Goal: Communication & Community: Ask a question

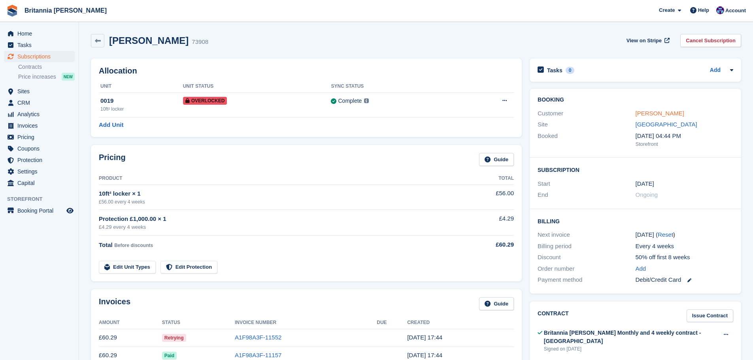
click at [662, 113] on link "Lily Carousel" at bounding box center [659, 113] width 49 height 7
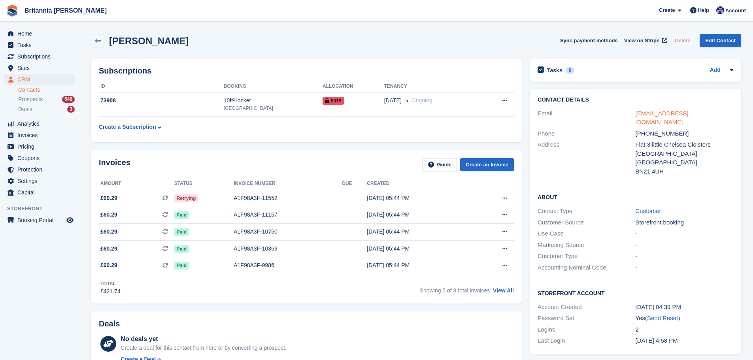
click at [666, 113] on link "spinpebblemedia@gmail.com" at bounding box center [661, 118] width 53 height 16
drag, startPoint x: 356, startPoint y: 199, endPoint x: 365, endPoint y: 194, distance: 11.1
click at [356, 199] on td at bounding box center [354, 198] width 25 height 17
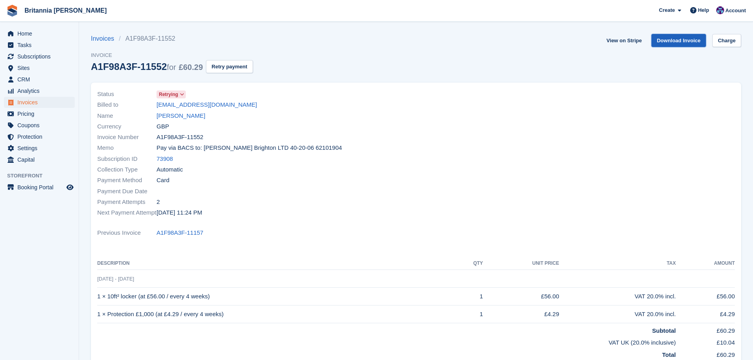
click at [672, 40] on link "Download Invoice" at bounding box center [678, 40] width 55 height 13
click at [729, 39] on link "Charge" at bounding box center [726, 40] width 29 height 13
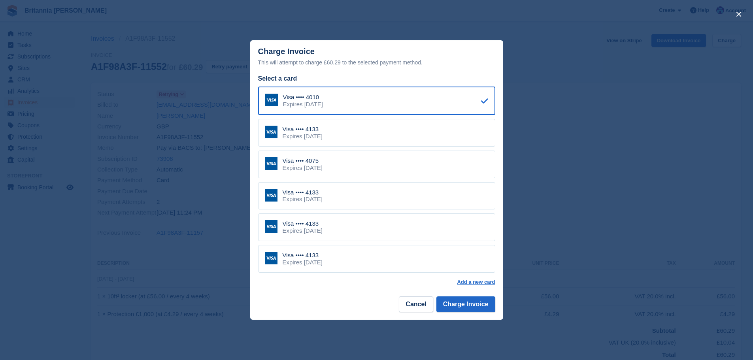
click at [350, 134] on div "Visa •••• 4133 Expires June 2030" at bounding box center [376, 133] width 237 height 28
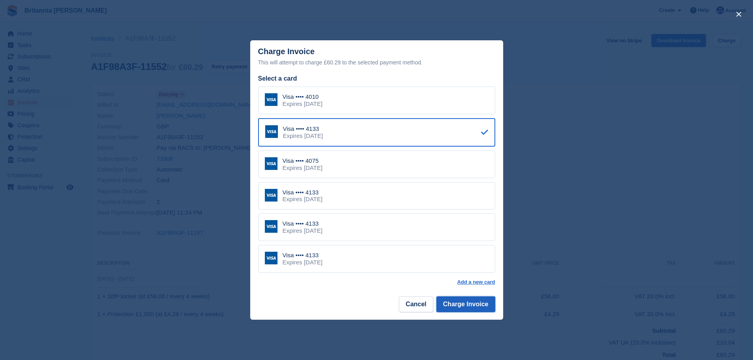
click at [463, 305] on button "Charge Invoice" at bounding box center [465, 304] width 59 height 16
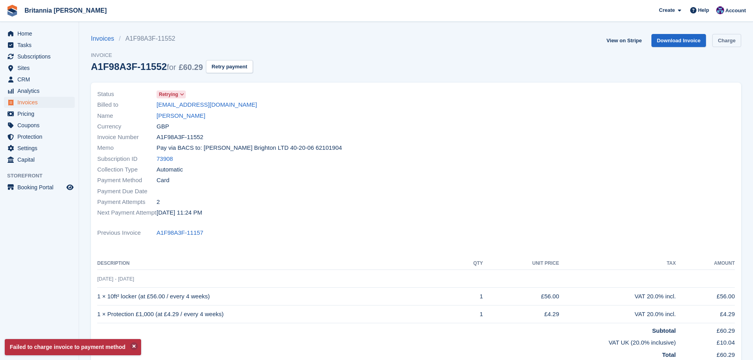
click at [735, 42] on link "Charge" at bounding box center [726, 40] width 29 height 13
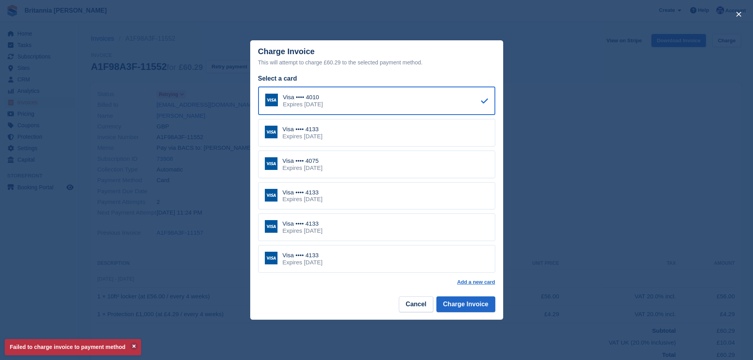
drag, startPoint x: 362, startPoint y: 161, endPoint x: 400, endPoint y: 190, distance: 47.3
click at [362, 161] on div "Visa •••• 4075 Expires March 2031" at bounding box center [376, 165] width 237 height 28
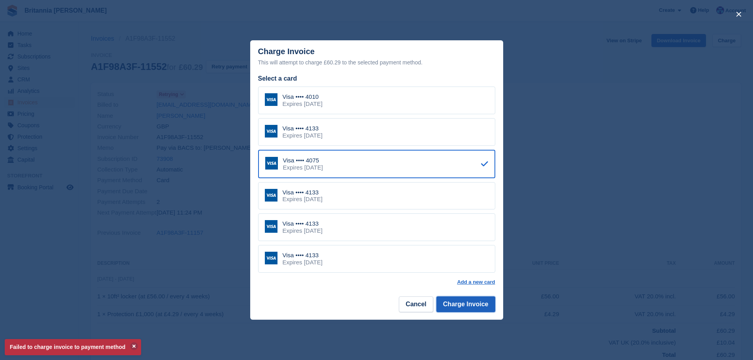
click at [466, 297] on button "Charge Invoice" at bounding box center [465, 304] width 59 height 16
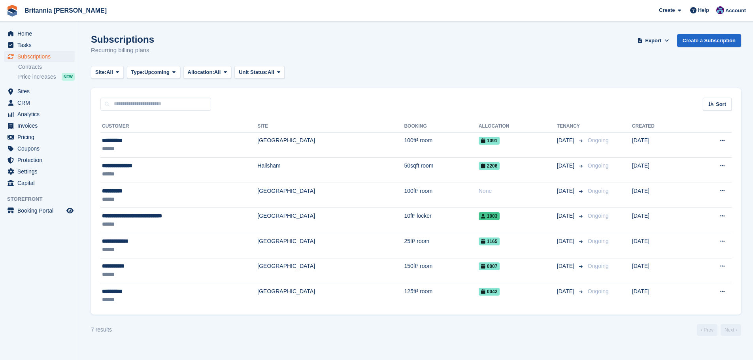
click at [38, 51] on span "Subscriptions" at bounding box center [40, 56] width 47 height 11
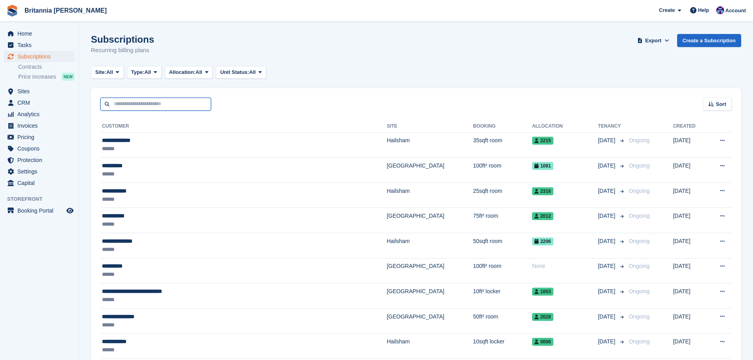
click at [137, 103] on input "text" at bounding box center [155, 104] width 111 height 13
type input "****"
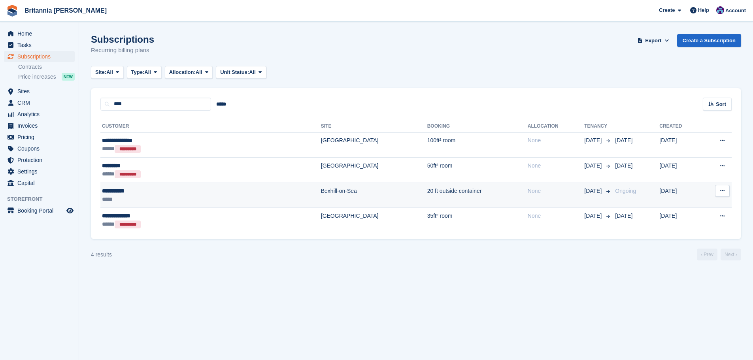
click at [156, 192] on div "**********" at bounding box center [161, 191] width 118 height 8
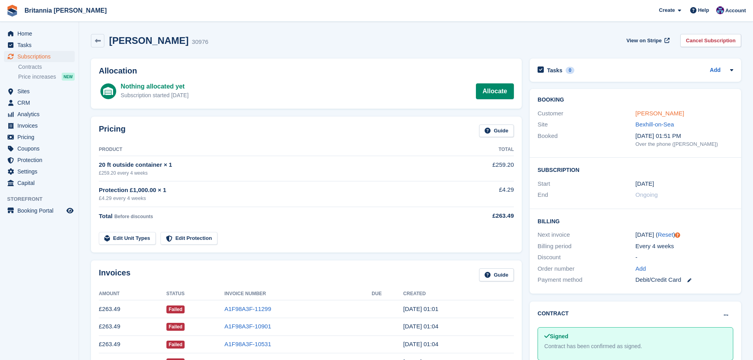
click at [659, 115] on link "[PERSON_NAME]" at bounding box center [659, 113] width 49 height 7
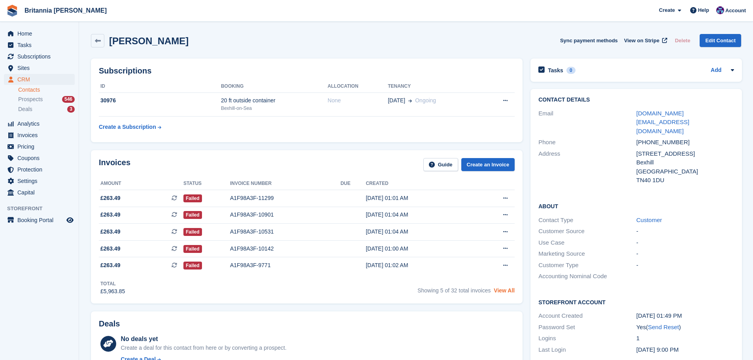
click at [508, 289] on link "View All" at bounding box center [503, 290] width 21 height 6
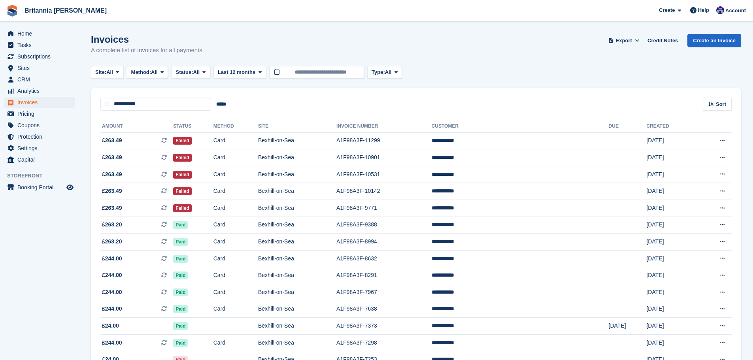
click at [105, 113] on div "**********" at bounding box center [416, 268] width 650 height 314
click at [241, 136] on td "Card" at bounding box center [235, 140] width 45 height 17
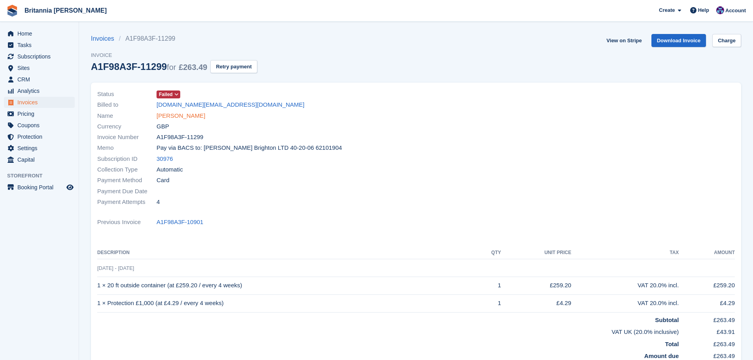
click at [183, 115] on link "[PERSON_NAME]" at bounding box center [180, 115] width 49 height 9
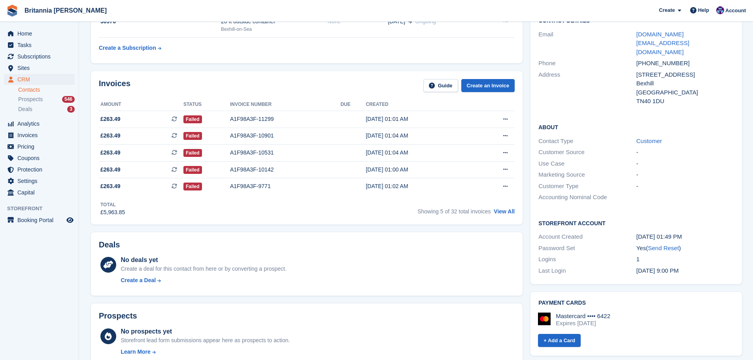
scroll to position [40, 0]
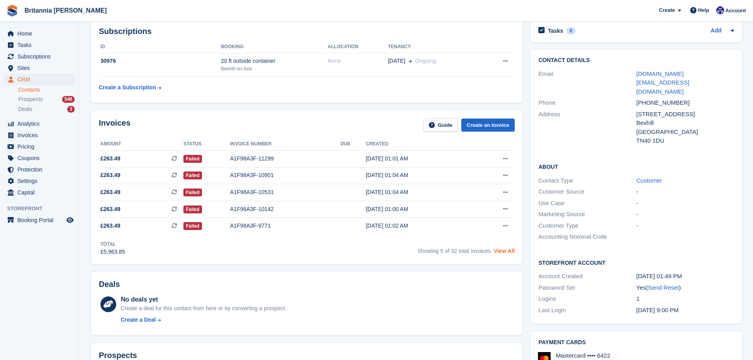
click at [504, 254] on link "View All" at bounding box center [503, 251] width 21 height 6
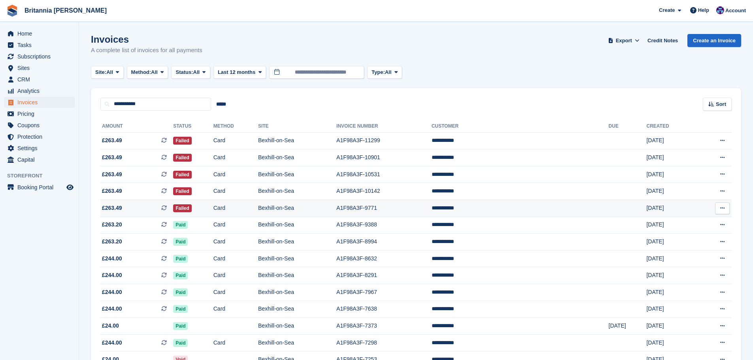
click at [239, 212] on td "Card" at bounding box center [235, 208] width 45 height 17
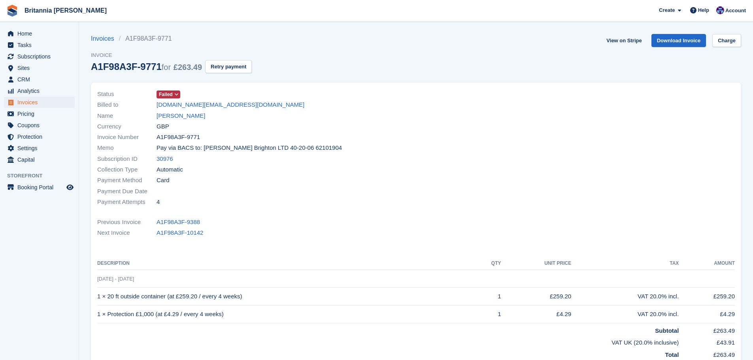
click at [175, 94] on icon at bounding box center [176, 94] width 4 height 5
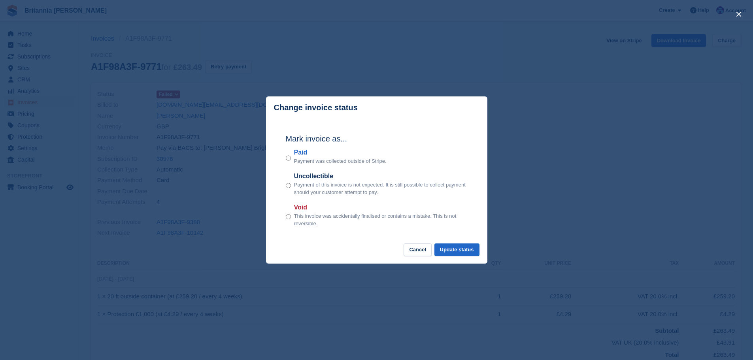
click at [294, 153] on label "Paid" at bounding box center [340, 152] width 92 height 9
click at [453, 252] on button "Update status" at bounding box center [456, 249] width 45 height 13
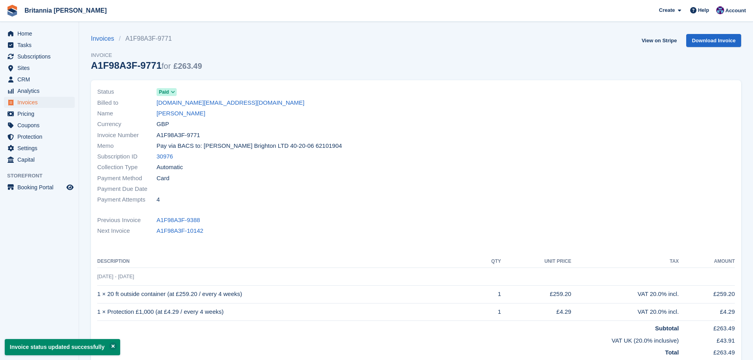
click at [181, 113] on link "Sean Mutton" at bounding box center [180, 113] width 49 height 9
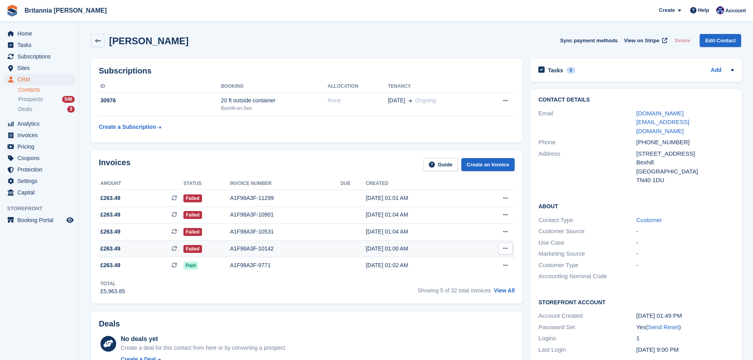
click at [218, 252] on div "Failed" at bounding box center [206, 249] width 47 height 8
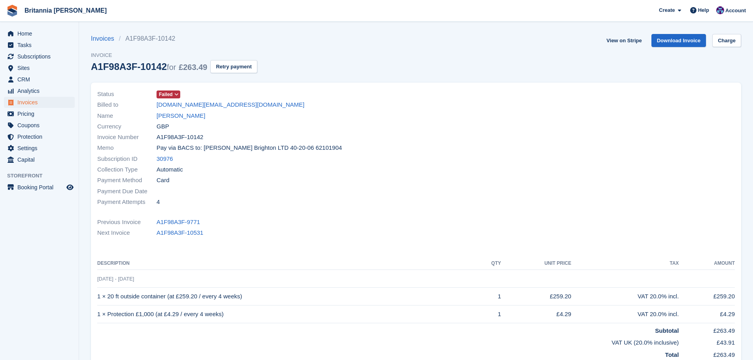
click at [172, 93] on span "Failed" at bounding box center [166, 94] width 14 height 7
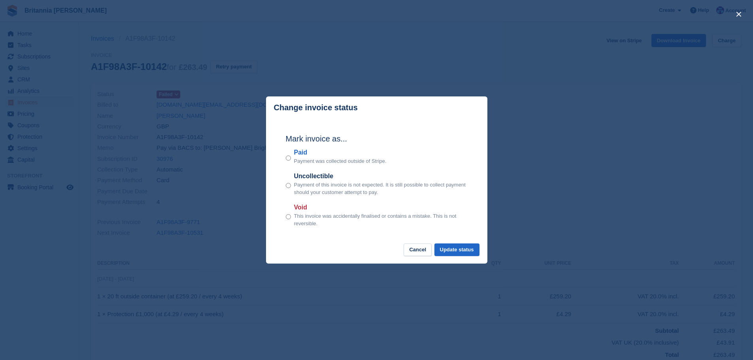
click at [303, 155] on label "Paid" at bounding box center [340, 152] width 92 height 9
click at [460, 256] on button "Update status" at bounding box center [456, 249] width 45 height 13
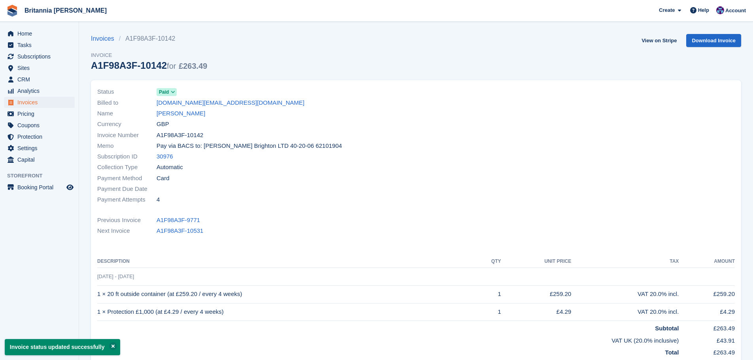
click at [179, 115] on link "[PERSON_NAME]" at bounding box center [180, 113] width 49 height 9
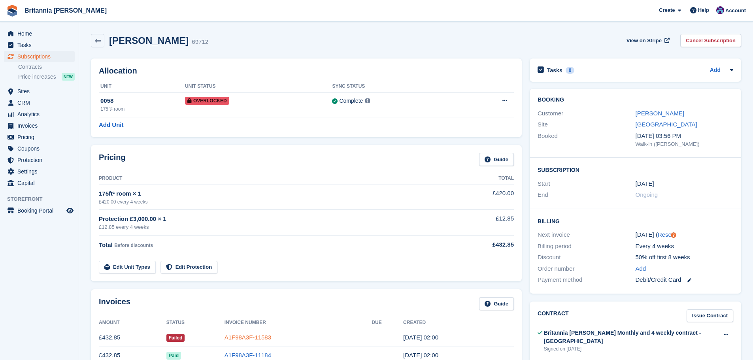
click at [258, 336] on link "A1F98A3F-11583" at bounding box center [247, 337] width 47 height 7
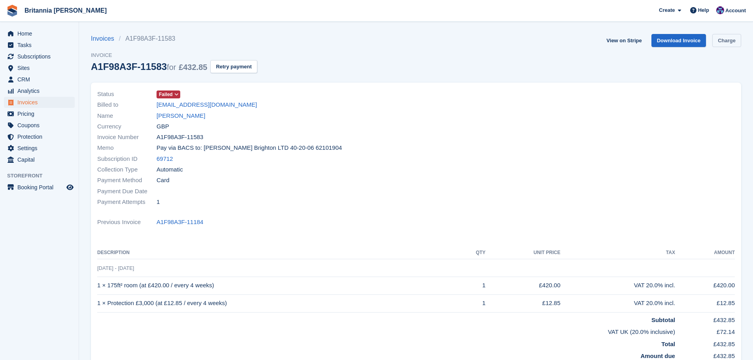
click at [721, 40] on link "Charge" at bounding box center [726, 40] width 29 height 13
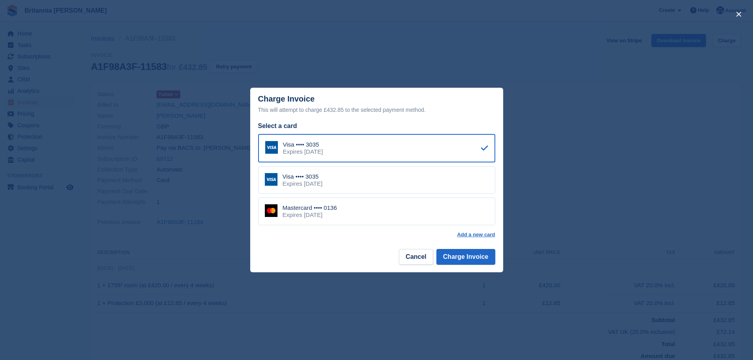
click at [362, 209] on div "Mastercard •••• 0136 Expires February 2028" at bounding box center [376, 212] width 237 height 28
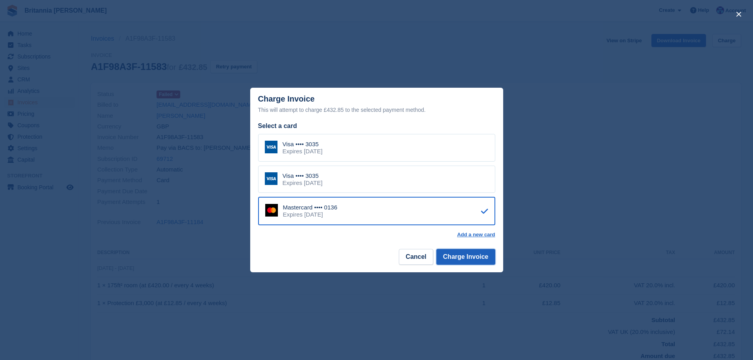
click at [461, 258] on button "Charge Invoice" at bounding box center [465, 257] width 59 height 16
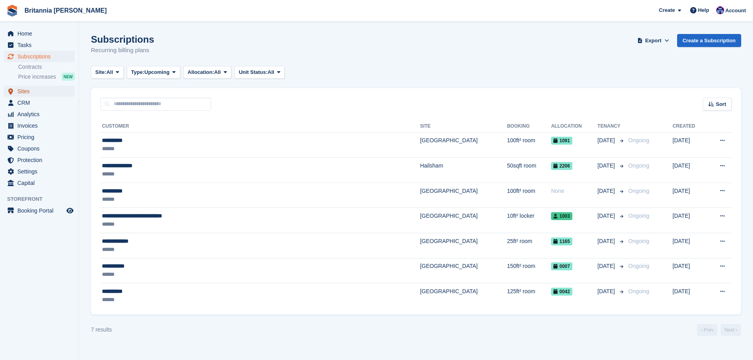
click at [32, 88] on span "Sites" at bounding box center [40, 91] width 47 height 11
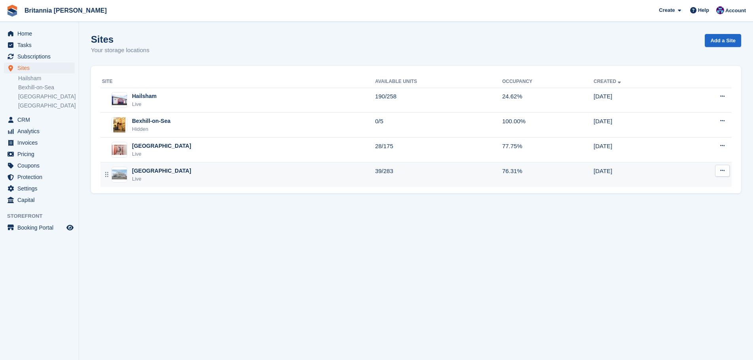
click at [155, 173] on div "[GEOGRAPHIC_DATA]" at bounding box center [161, 171] width 59 height 8
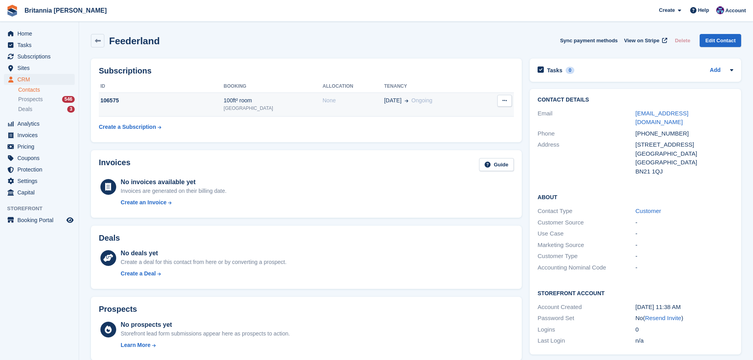
click at [322, 106] on td "None" at bounding box center [353, 104] width 62 height 24
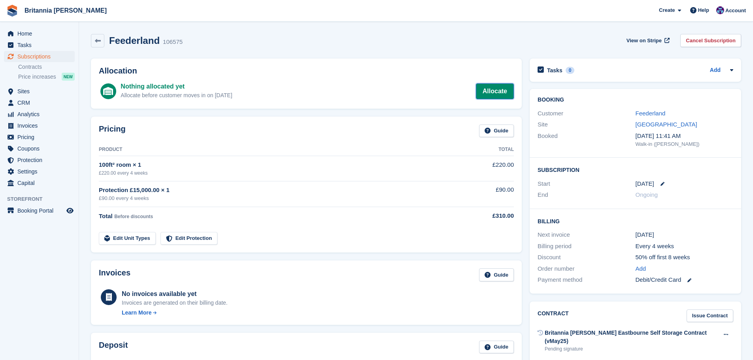
click at [512, 93] on link "Allocate" at bounding box center [495, 91] width 38 height 16
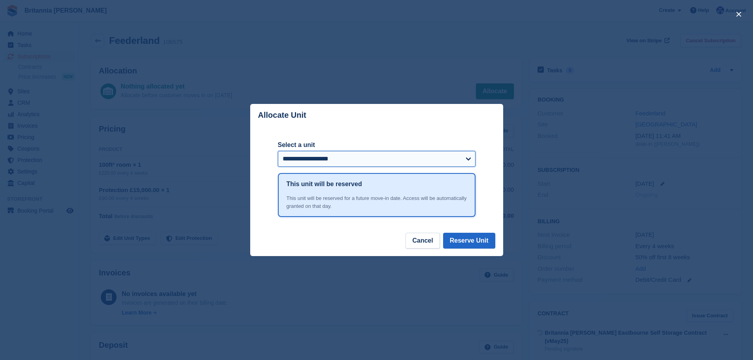
click at [351, 158] on select "**********" at bounding box center [377, 159] width 198 height 16
click at [329, 170] on form "**********" at bounding box center [377, 156] width 198 height 33
click at [330, 162] on select "**********" at bounding box center [377, 159] width 198 height 16
click at [278, 152] on select "**********" at bounding box center [377, 159] width 198 height 16
click at [310, 159] on select "**********" at bounding box center [377, 159] width 198 height 16
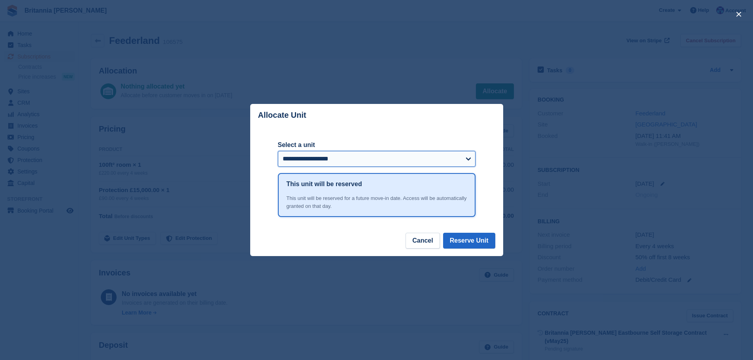
select select "*****"
click at [278, 152] on select "**********" at bounding box center [377, 159] width 198 height 16
click at [477, 233] on button "Reserve Unit" at bounding box center [469, 241] width 52 height 16
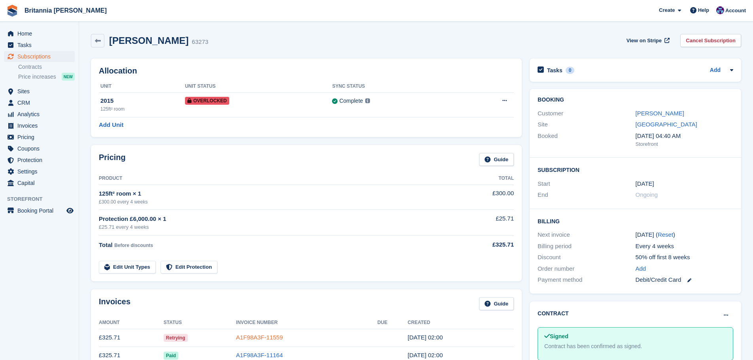
click at [256, 337] on link "A1F98A3F-11559" at bounding box center [259, 337] width 47 height 7
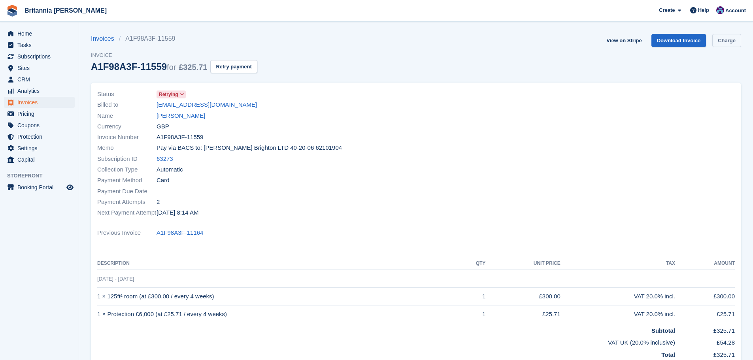
click at [727, 38] on link "Charge" at bounding box center [726, 40] width 29 height 13
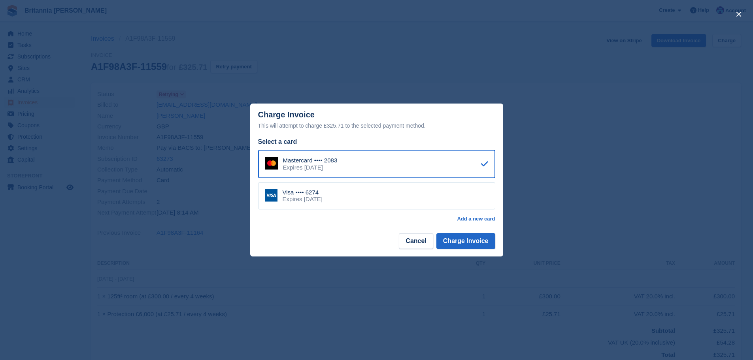
click at [395, 208] on div "Visa •••• 6274 Expires May 2027" at bounding box center [376, 196] width 237 height 28
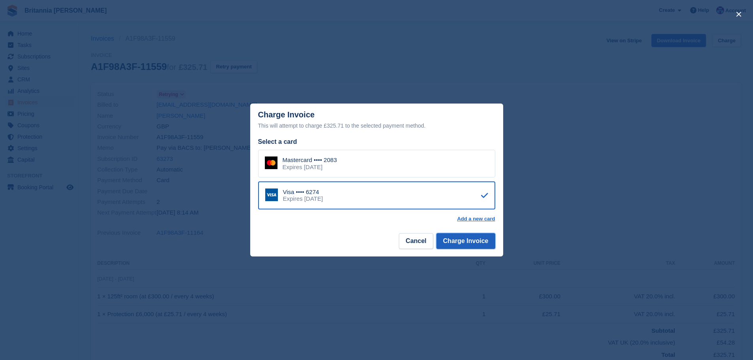
click at [476, 248] on button "Charge Invoice" at bounding box center [465, 241] width 59 height 16
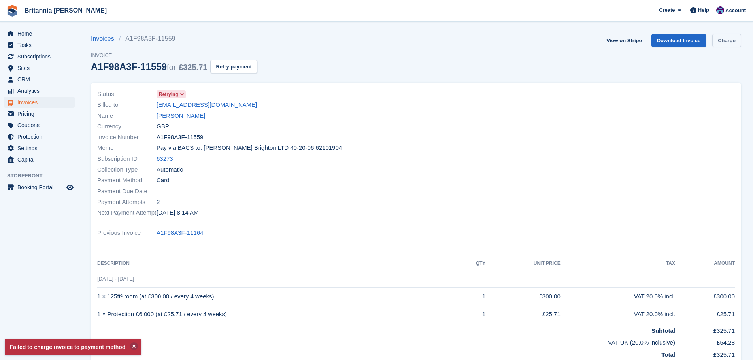
click at [717, 39] on link "Charge" at bounding box center [726, 40] width 29 height 13
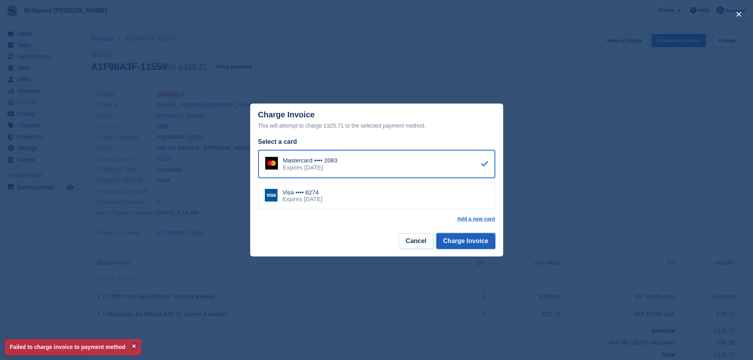
click at [488, 245] on button "Charge Invoice" at bounding box center [465, 241] width 59 height 16
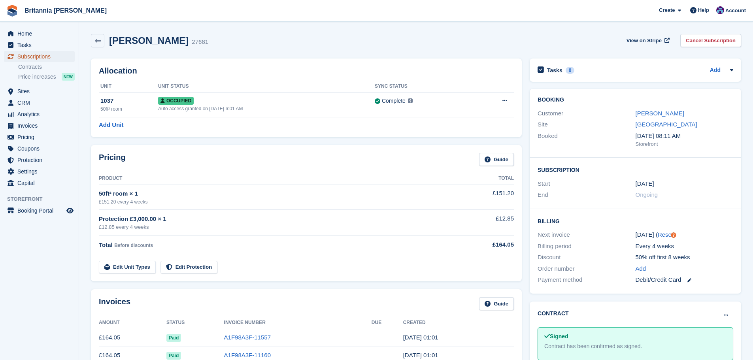
click at [54, 53] on span "Subscriptions" at bounding box center [40, 56] width 47 height 11
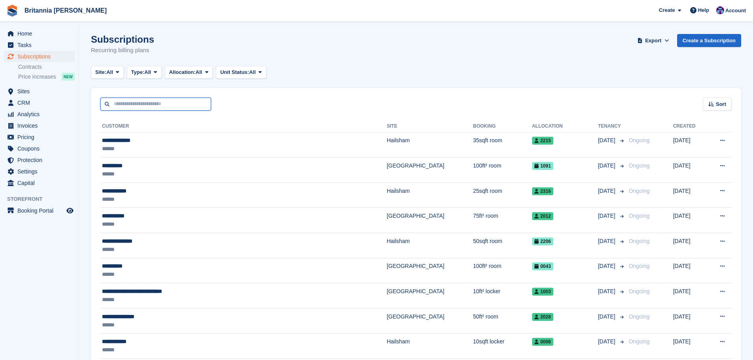
click at [196, 98] on input "text" at bounding box center [155, 104] width 111 height 13
type input "********"
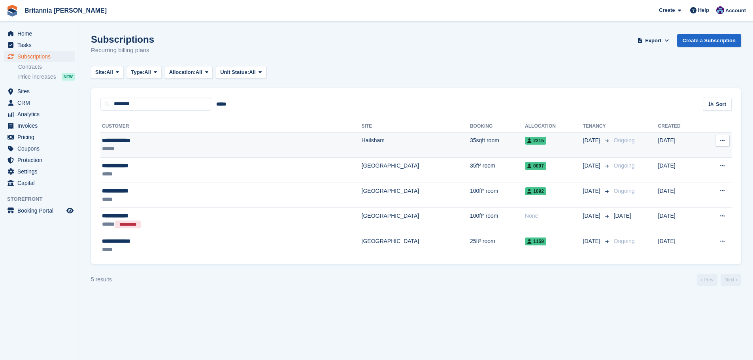
click at [361, 138] on td "Hailsham" at bounding box center [415, 144] width 108 height 25
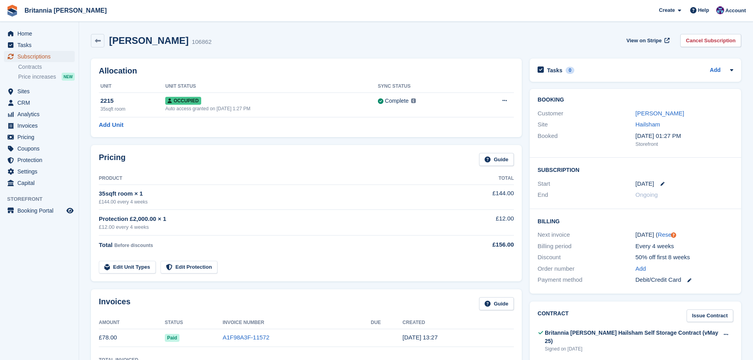
click at [57, 59] on span "Subscriptions" at bounding box center [40, 56] width 47 height 11
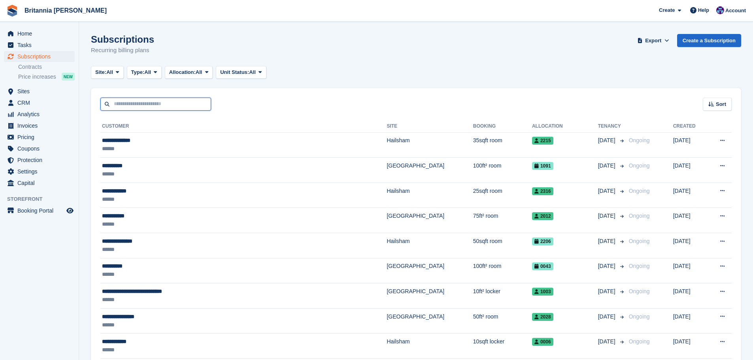
click at [139, 102] on input "text" at bounding box center [155, 104] width 111 height 13
type input "***"
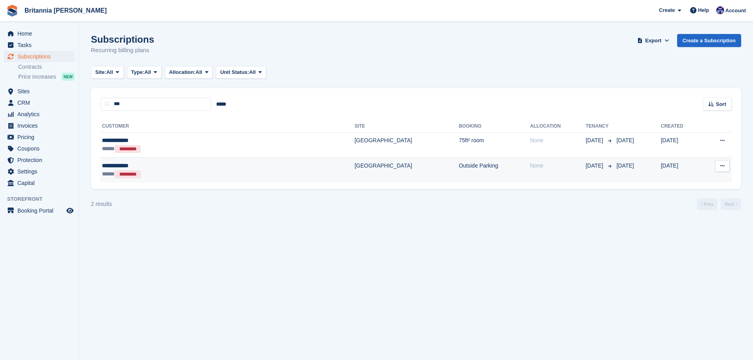
click at [141, 171] on div "*********" at bounding box center [128, 174] width 26 height 8
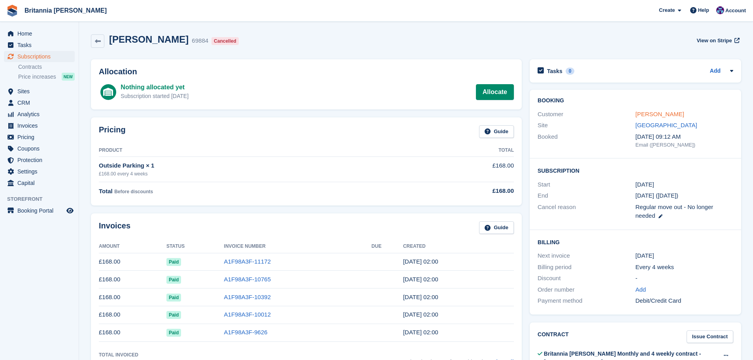
click at [666, 116] on link "Kim Macdonald" at bounding box center [659, 114] width 49 height 7
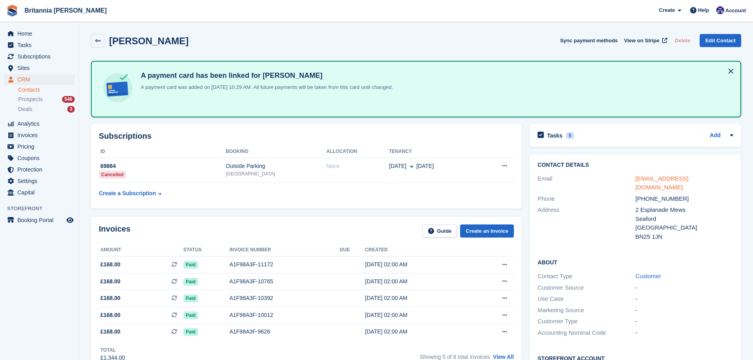
click at [682, 179] on link "kimmacdonald333@gmail.com" at bounding box center [661, 183] width 53 height 16
click at [54, 56] on span "Subscriptions" at bounding box center [40, 56] width 47 height 11
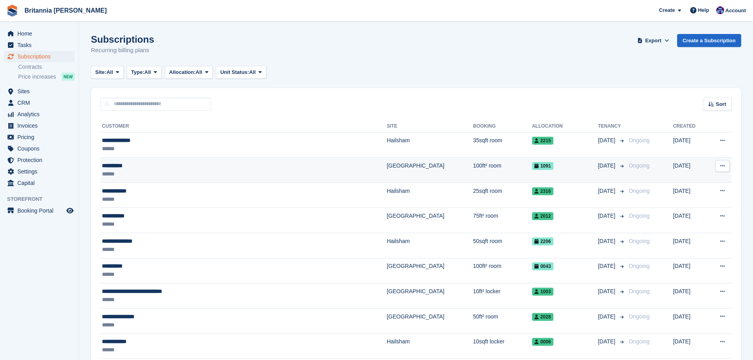
click at [158, 161] on td "**********" at bounding box center [243, 170] width 286 height 25
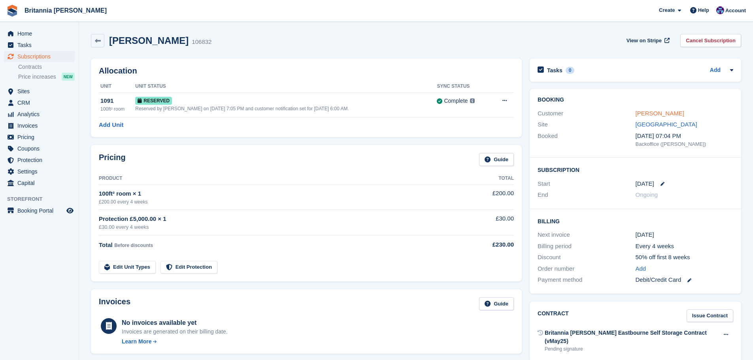
click at [656, 117] on link "Alan White" at bounding box center [659, 113] width 49 height 7
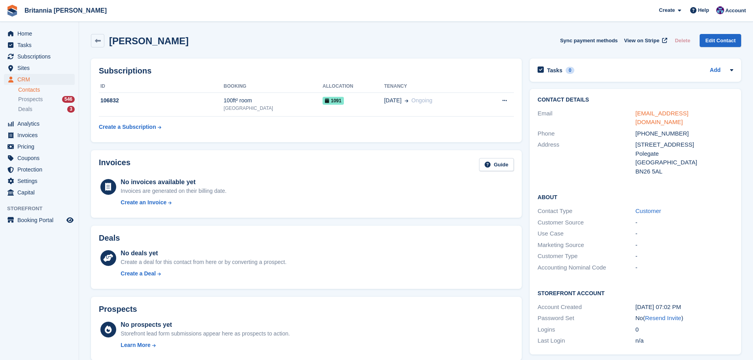
click at [656, 117] on link "t.rexalan@yahoo.co.uk" at bounding box center [661, 118] width 53 height 16
click at [42, 57] on span "Subscriptions" at bounding box center [40, 56] width 47 height 11
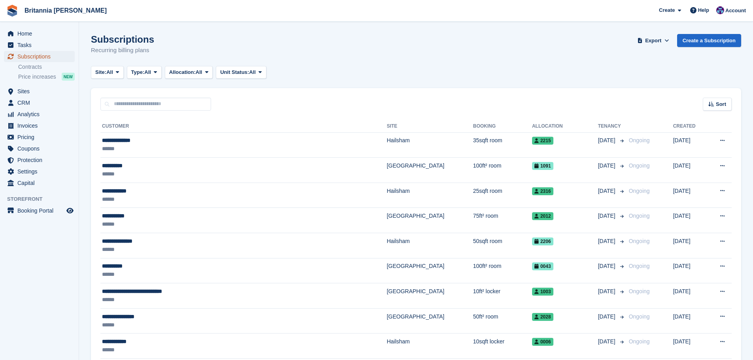
click at [56, 59] on span "Subscriptions" at bounding box center [40, 56] width 47 height 11
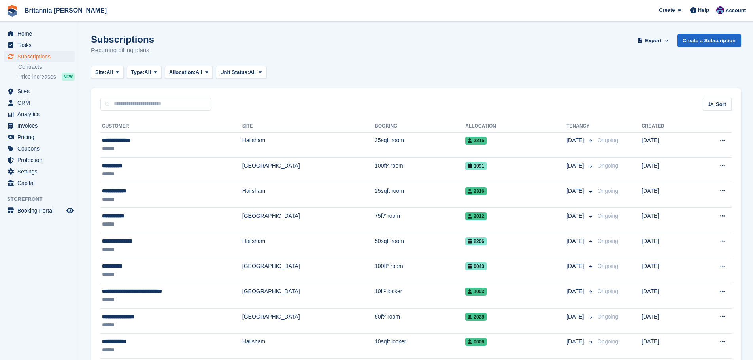
click at [127, 102] on input "text" at bounding box center [155, 104] width 111 height 13
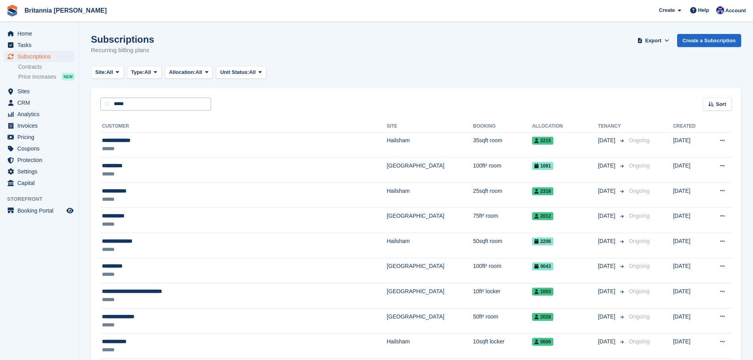
type input "*****"
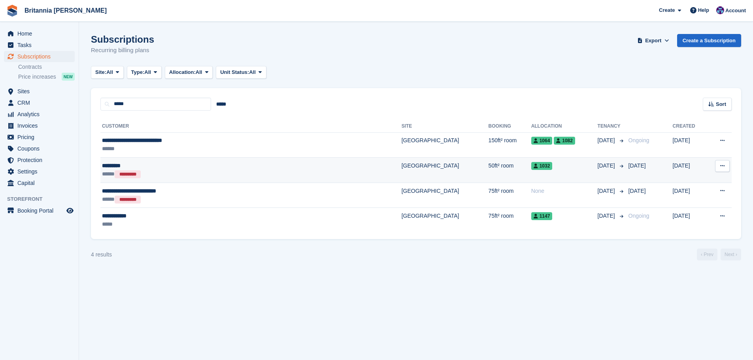
click at [250, 172] on div "***** *********" at bounding box center [201, 174] width 198 height 8
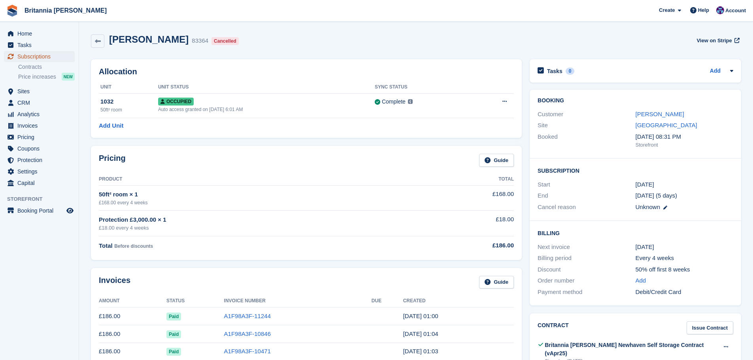
click at [54, 59] on span "Subscriptions" at bounding box center [40, 56] width 47 height 11
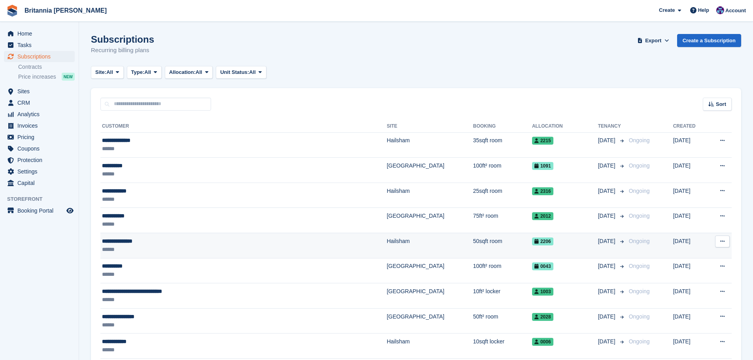
click at [241, 242] on div "**********" at bounding box center [197, 241] width 190 height 8
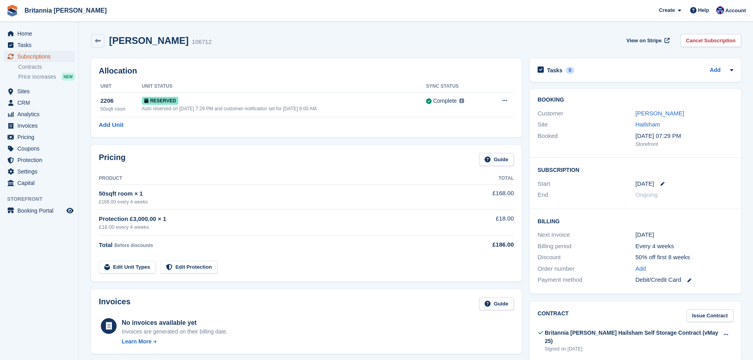
click at [49, 58] on span "Subscriptions" at bounding box center [40, 56] width 47 height 11
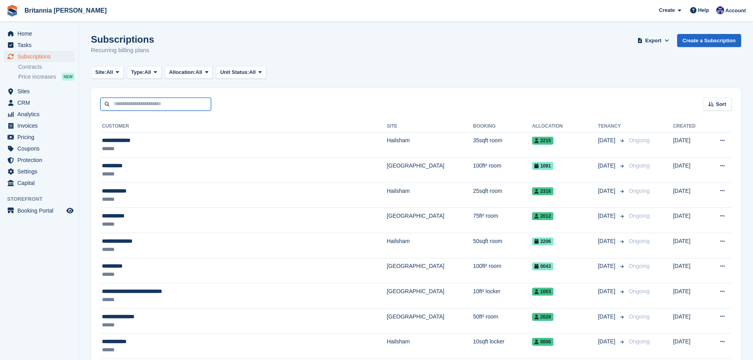
click at [126, 98] on input "text" at bounding box center [155, 104] width 111 height 13
type input "*****"
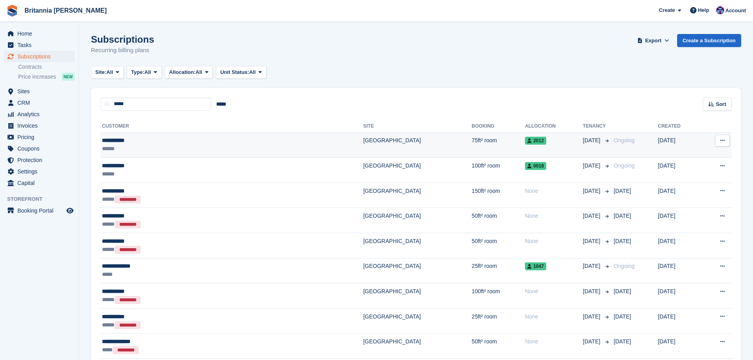
click at [363, 149] on td "[GEOGRAPHIC_DATA]" at bounding box center [417, 144] width 108 height 25
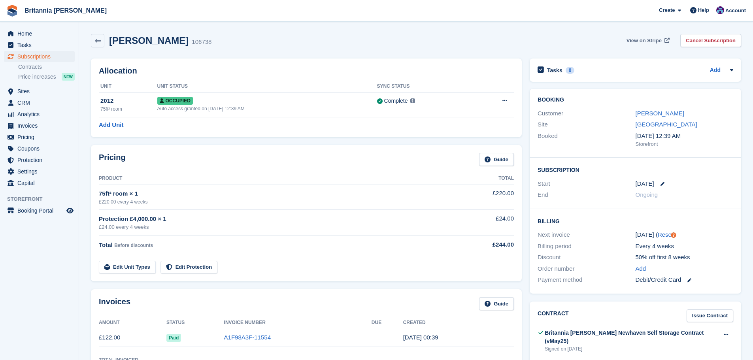
click at [658, 44] on span "View on Stripe" at bounding box center [643, 41] width 35 height 8
drag, startPoint x: 647, startPoint y: 110, endPoint x: 636, endPoint y: 131, distance: 23.7
click at [647, 110] on link "Penny Allen" at bounding box center [659, 113] width 49 height 7
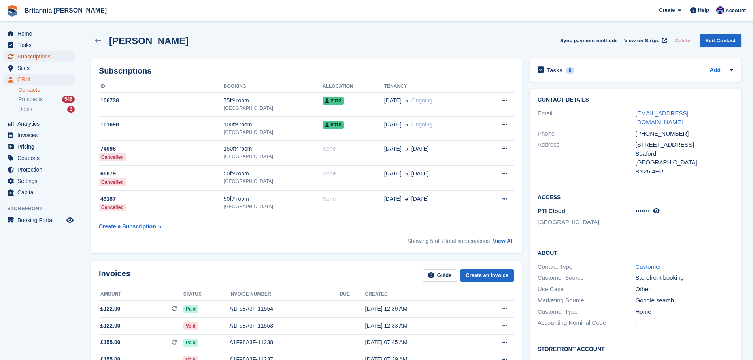
click at [45, 55] on span "Subscriptions" at bounding box center [40, 56] width 47 height 11
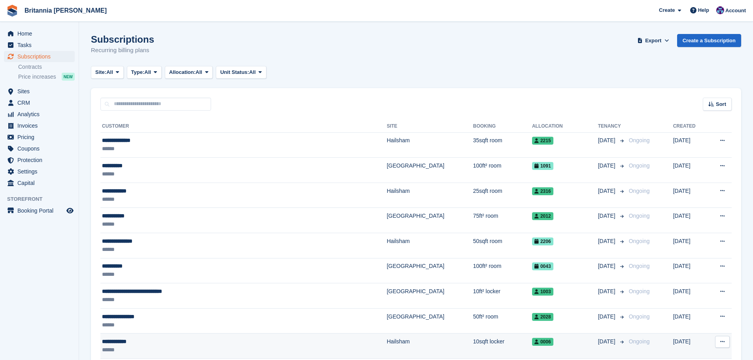
click at [164, 345] on div "**********" at bounding box center [197, 341] width 190 height 8
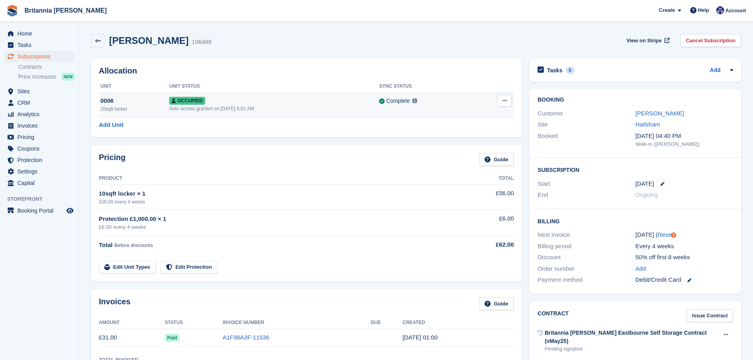
click at [498, 102] on button at bounding box center [504, 101] width 15 height 12
click at [482, 110] on div "Overlock Repossess Deallocate" at bounding box center [474, 129] width 76 height 45
click at [472, 117] on p "Overlock" at bounding box center [473, 116] width 69 height 10
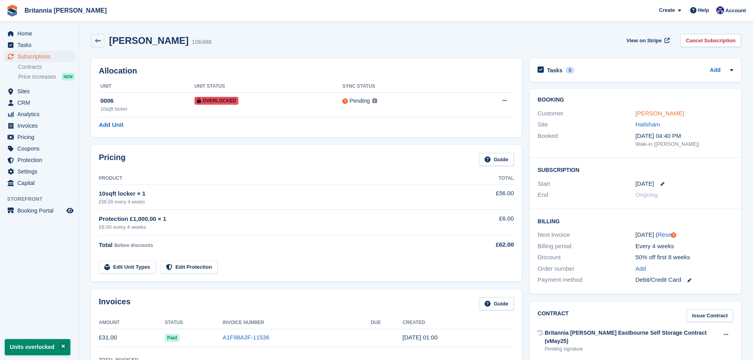
click at [651, 111] on link "[PERSON_NAME]" at bounding box center [659, 113] width 49 height 7
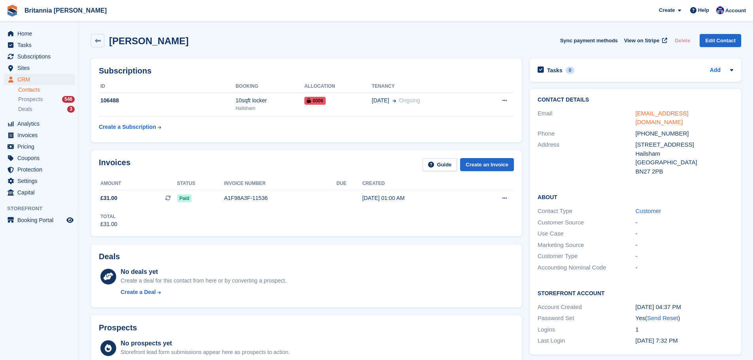
click at [681, 112] on link "[EMAIL_ADDRESS][DOMAIN_NAME]" at bounding box center [661, 118] width 53 height 16
click at [40, 53] on span "Subscriptions" at bounding box center [40, 56] width 47 height 11
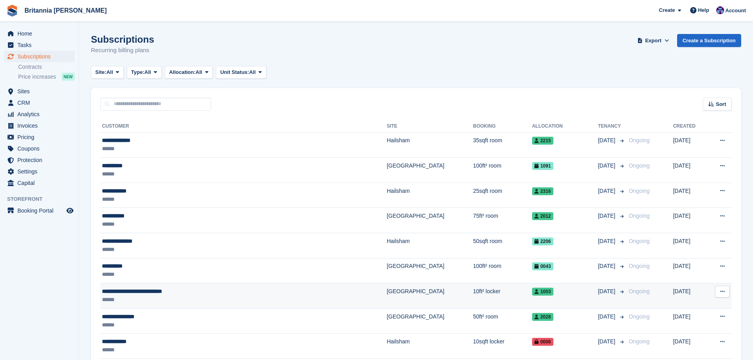
click at [174, 302] on div "******" at bounding box center [197, 299] width 190 height 8
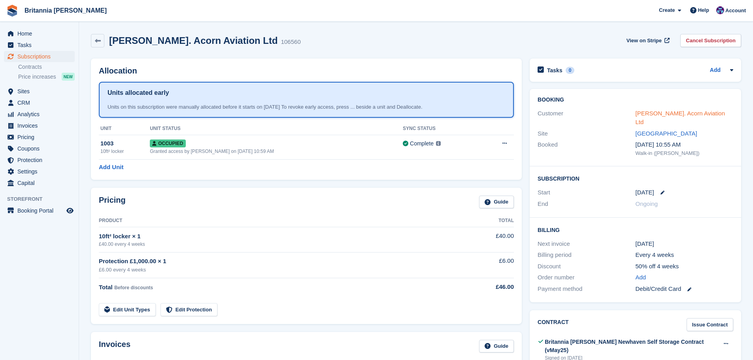
click at [665, 114] on link "[PERSON_NAME]. Acorn Aviation Ltd" at bounding box center [680, 118] width 90 height 16
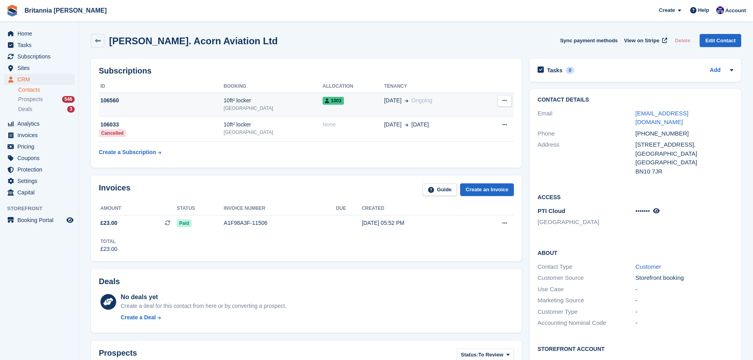
click at [359, 110] on td "1003" at bounding box center [353, 104] width 62 height 24
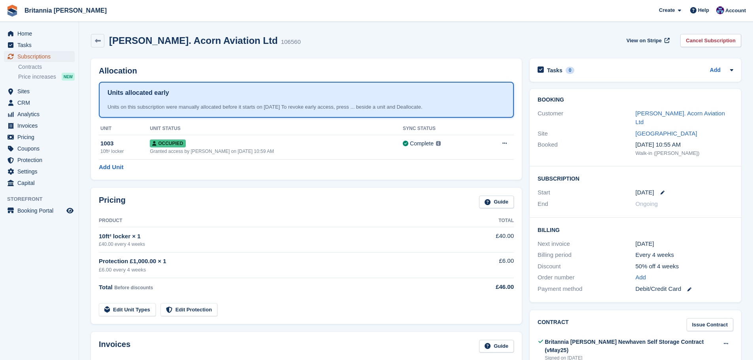
click at [40, 55] on span "Subscriptions" at bounding box center [40, 56] width 47 height 11
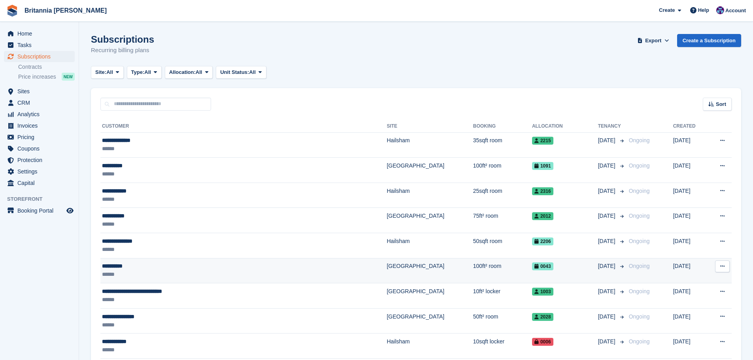
click at [216, 270] on div "******" at bounding box center [197, 274] width 190 height 8
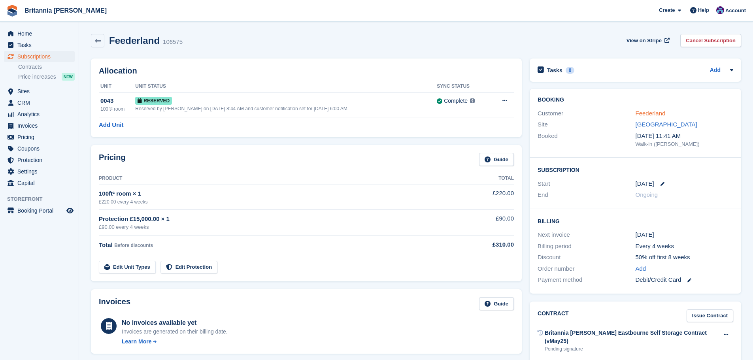
click at [660, 115] on link "Feederland" at bounding box center [650, 113] width 30 height 7
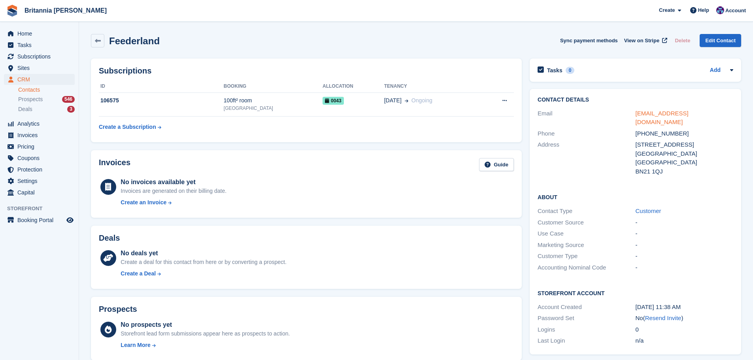
click at [672, 115] on link "fabianfeederland@gmail.com" at bounding box center [661, 118] width 53 height 16
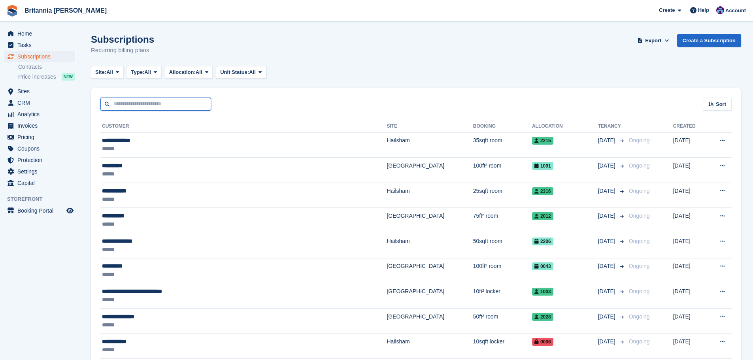
click at [166, 101] on input "text" at bounding box center [155, 104] width 111 height 13
type input "*****"
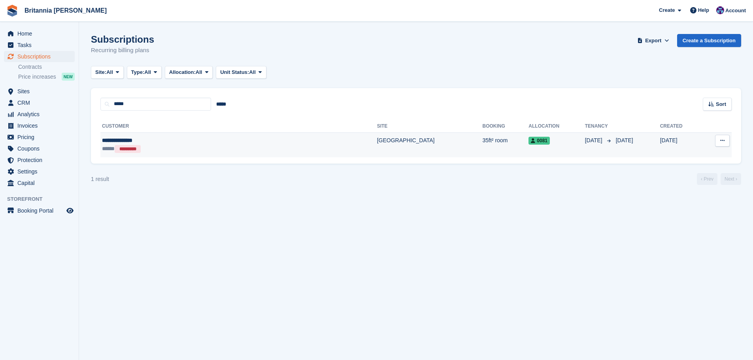
click at [243, 136] on td "**********" at bounding box center [238, 144] width 277 height 25
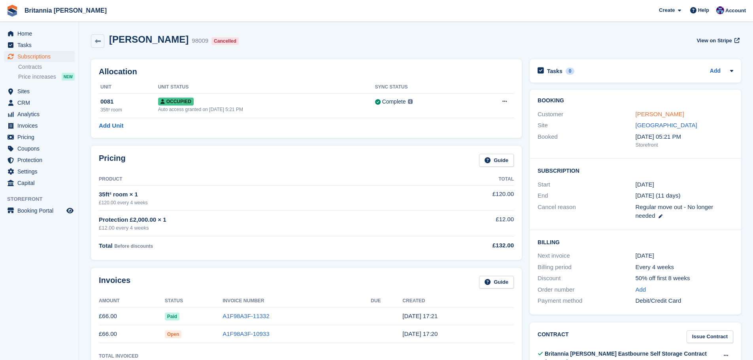
click at [668, 111] on link "[PERSON_NAME]" at bounding box center [659, 114] width 49 height 7
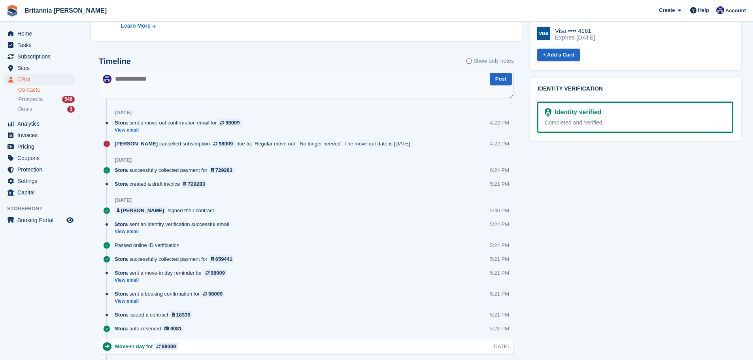
scroll to position [119, 0]
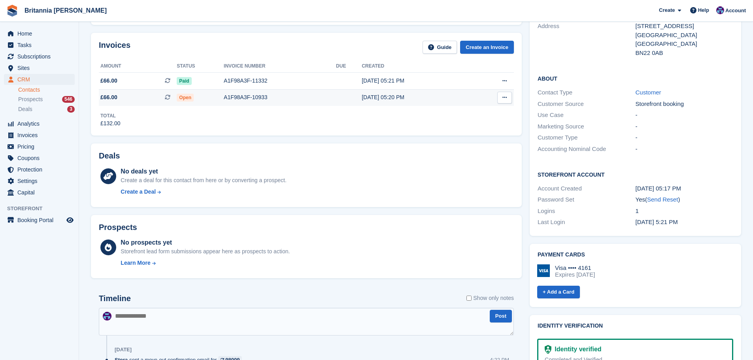
click at [326, 100] on div "A1F98A3F-10933" at bounding box center [280, 97] width 112 height 8
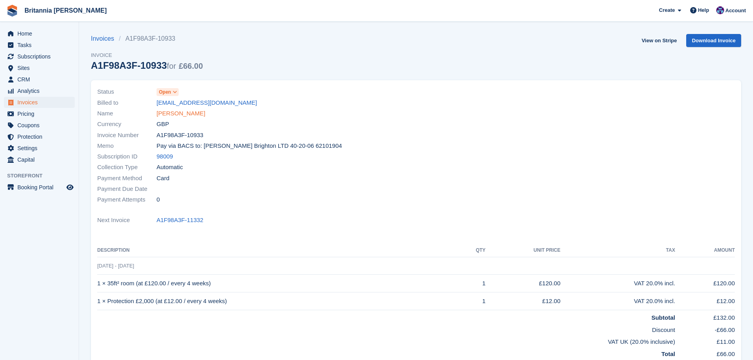
click at [188, 114] on link "[PERSON_NAME]" at bounding box center [180, 113] width 49 height 9
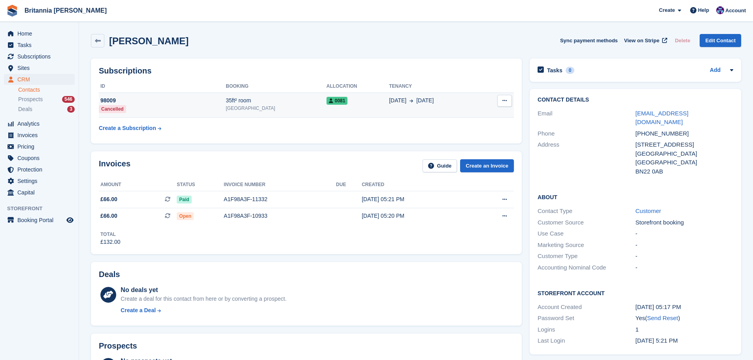
click at [339, 110] on td "0081" at bounding box center [357, 104] width 62 height 25
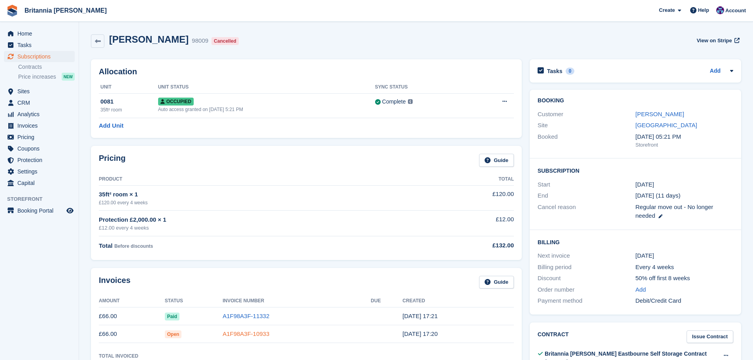
click at [254, 332] on link "A1F98A3F-10933" at bounding box center [245, 333] width 47 height 7
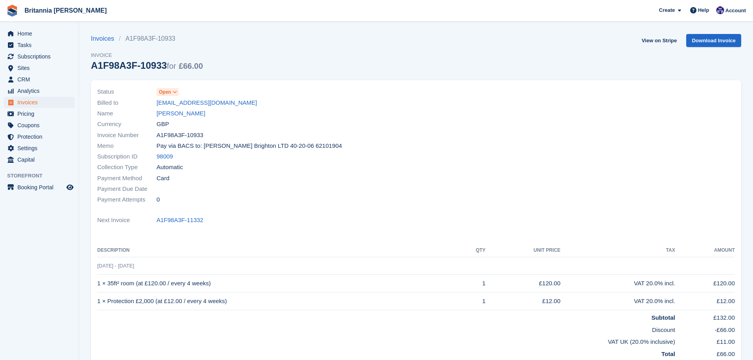
click at [199, 113] on div "Name Claire Tabraham" at bounding box center [254, 113] width 314 height 11
click at [194, 114] on link "[PERSON_NAME]" at bounding box center [180, 113] width 49 height 9
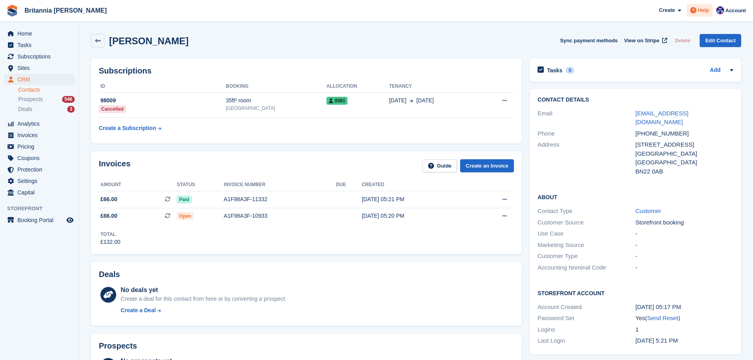
click at [702, 12] on span "Help" at bounding box center [703, 10] width 11 height 8
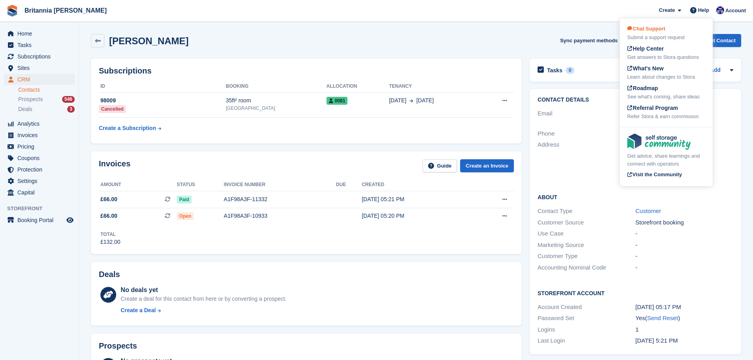
click at [678, 28] on div "Chat Support Submit a support request" at bounding box center [666, 33] width 78 height 17
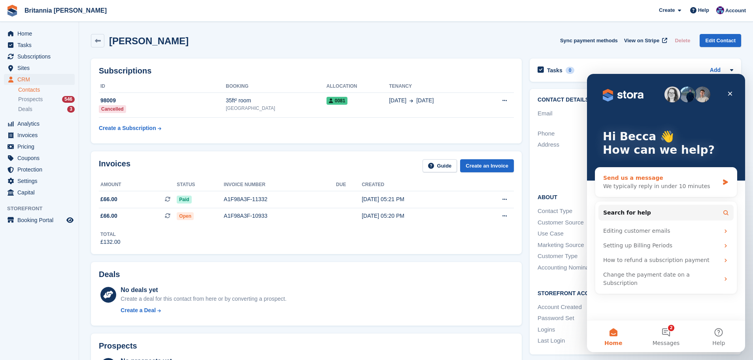
click at [657, 187] on div "We typically reply in under 10 minutes" at bounding box center [661, 186] width 116 height 8
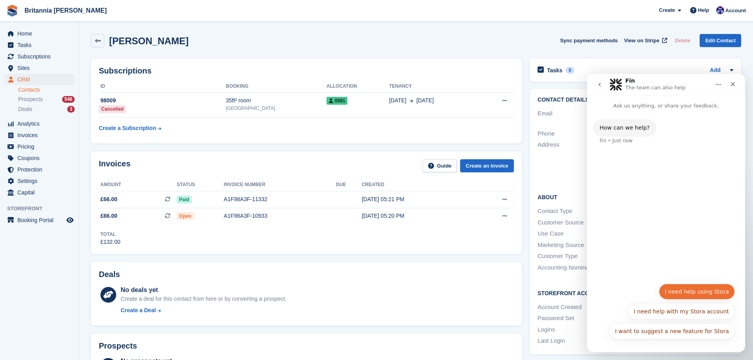
click at [693, 294] on button "I need help using Stora" at bounding box center [697, 292] width 76 height 16
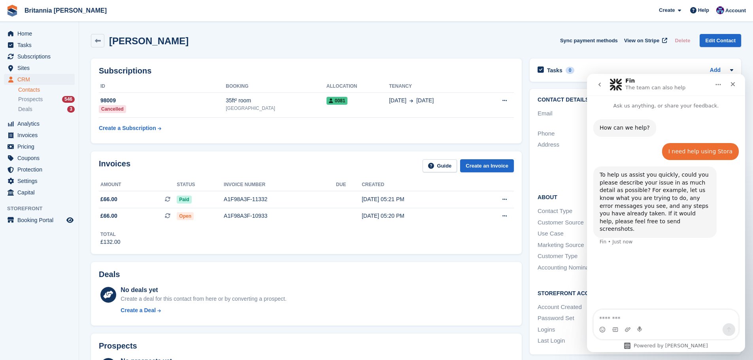
click at [643, 313] on textarea "Message…" at bounding box center [665, 316] width 145 height 13
type textarea "*"
type textarea "**********"
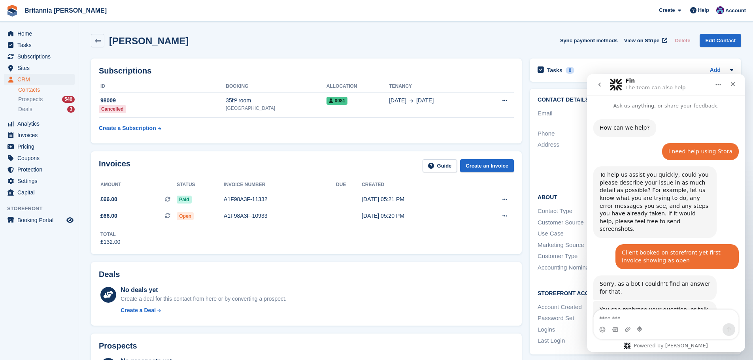
scroll to position [45, 0]
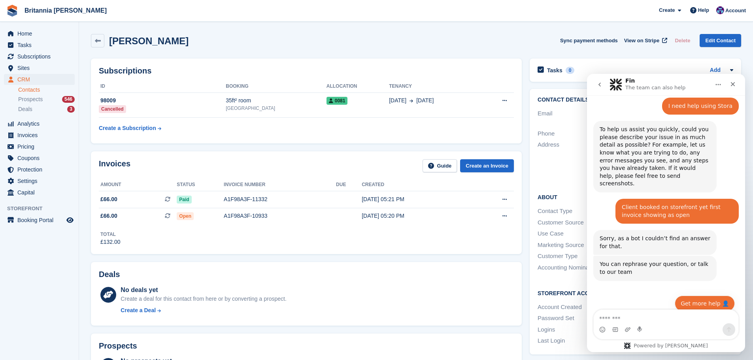
click at [715, 299] on button "Get more help 👤" at bounding box center [704, 303] width 60 height 16
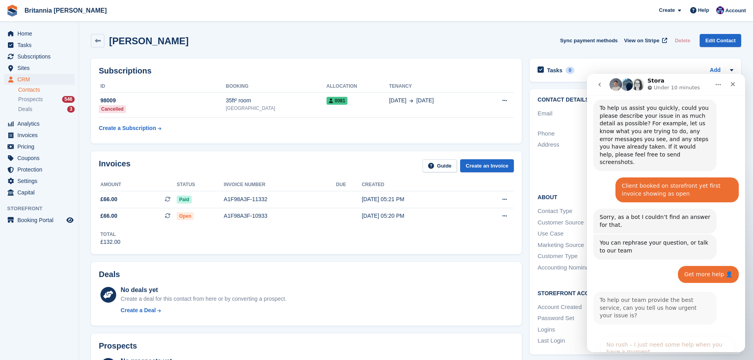
scroll to position [141, 0]
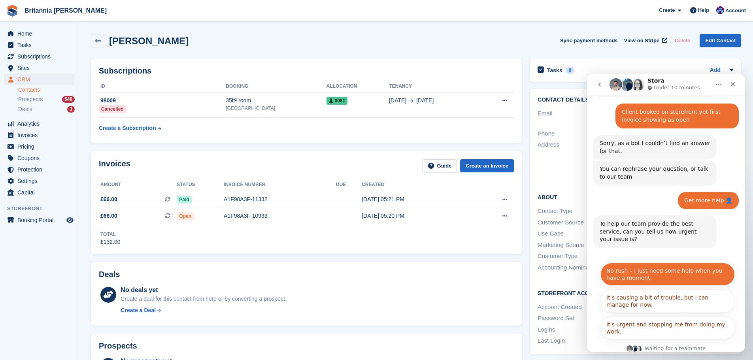
click at [680, 264] on button "No rush – I just need some help when you have a moment." at bounding box center [667, 274] width 134 height 23
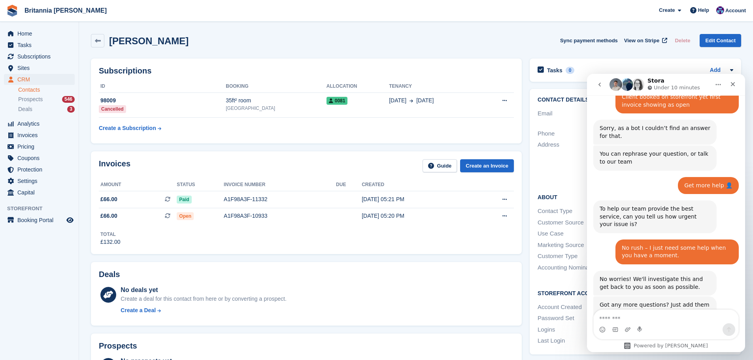
scroll to position [190, 0]
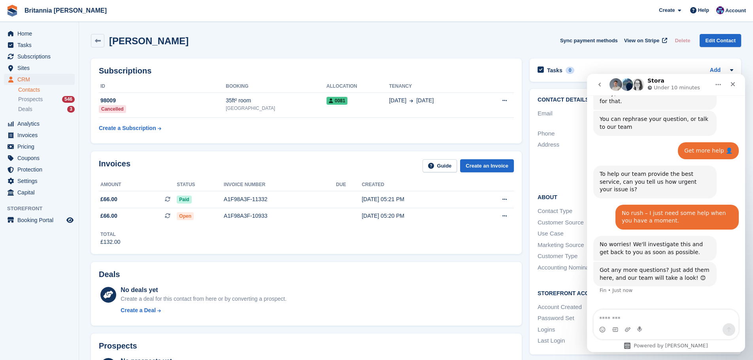
click at [669, 320] on textarea "Message…" at bounding box center [665, 316] width 145 height 13
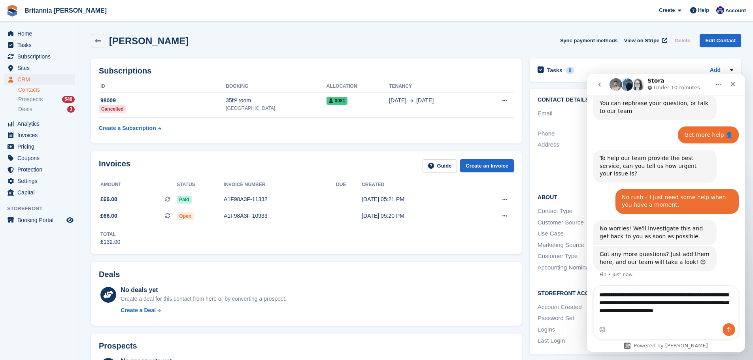
scroll to position [214, 0]
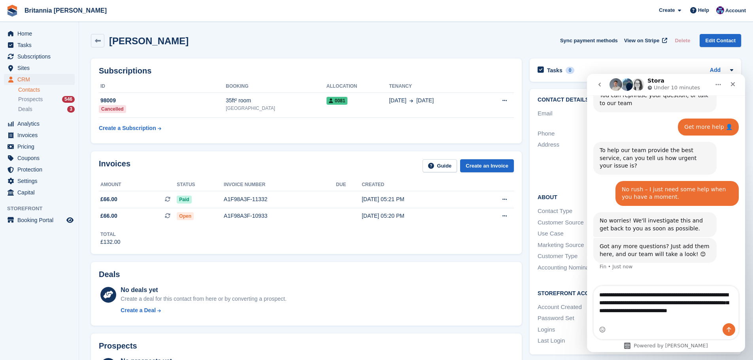
type textarea "**********"
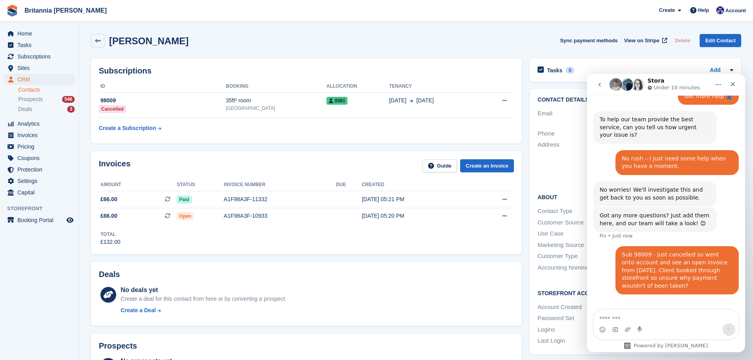
click at [510, 48] on div "Claire Tabraham Sync payment methods View on Stripe Delete Edit Contact" at bounding box center [416, 42] width 658 height 24
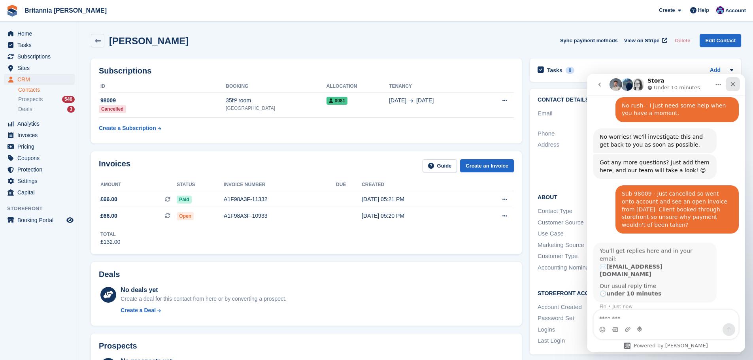
scroll to position [296, 0]
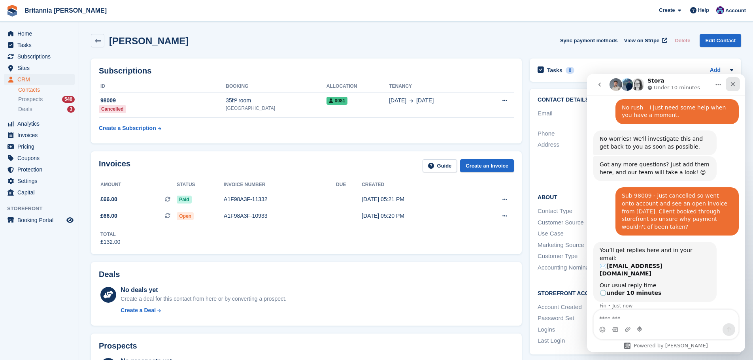
click at [731, 89] on div "Close" at bounding box center [732, 84] width 14 height 14
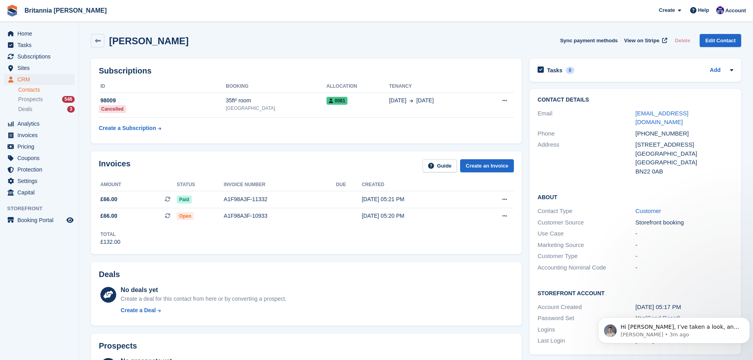
scroll to position [393, 0]
click at [662, 335] on p "Bradley • 6m ago" at bounding box center [679, 334] width 119 height 7
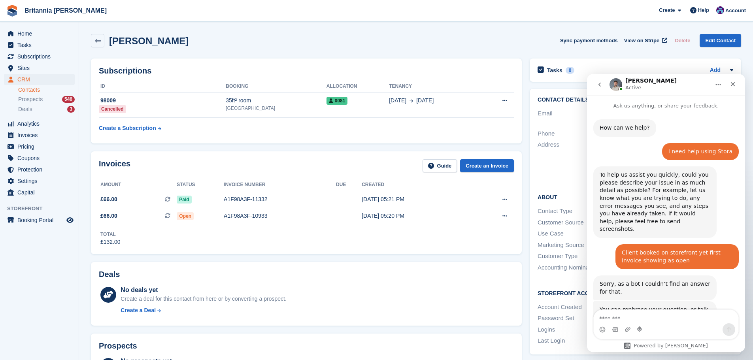
scroll to position [406, 0]
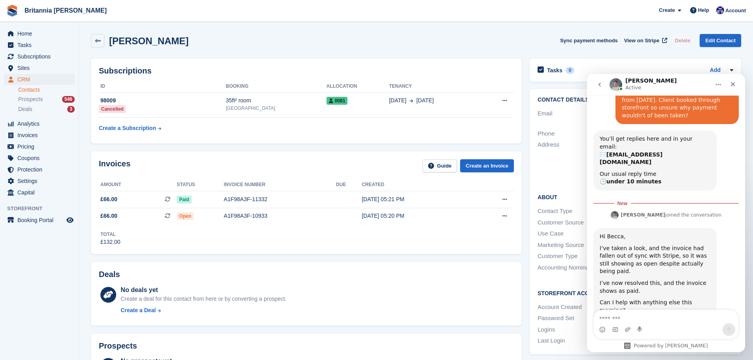
click at [643, 322] on textarea "Message…" at bounding box center [665, 316] width 145 height 13
type textarea "*"
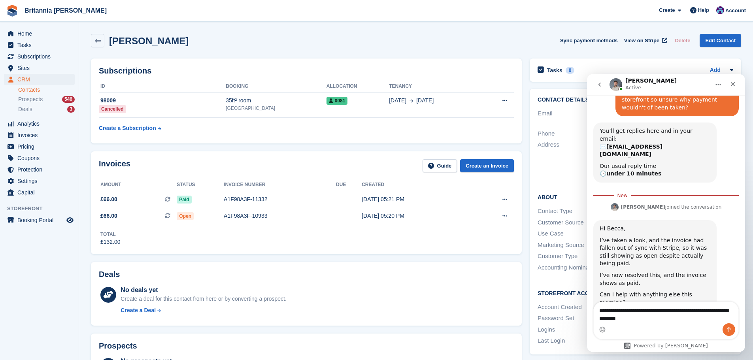
type textarea "**********"
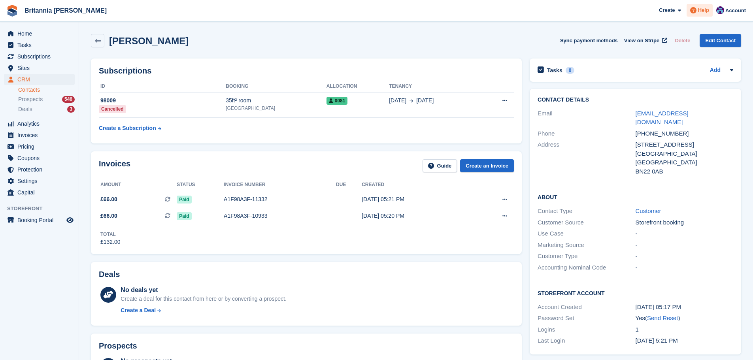
click at [702, 14] on div "Help" at bounding box center [699, 10] width 26 height 13
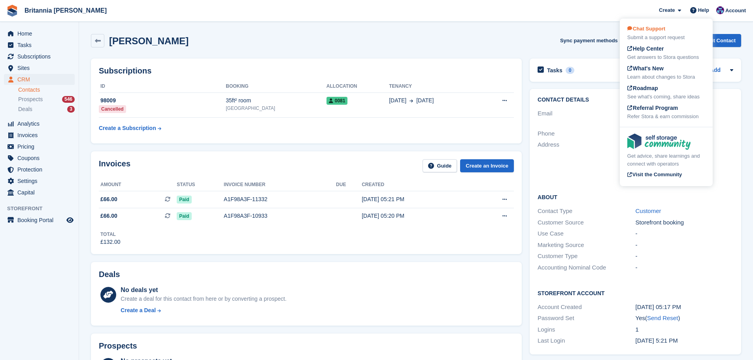
click at [659, 30] on span "Chat Support" at bounding box center [646, 29] width 38 height 6
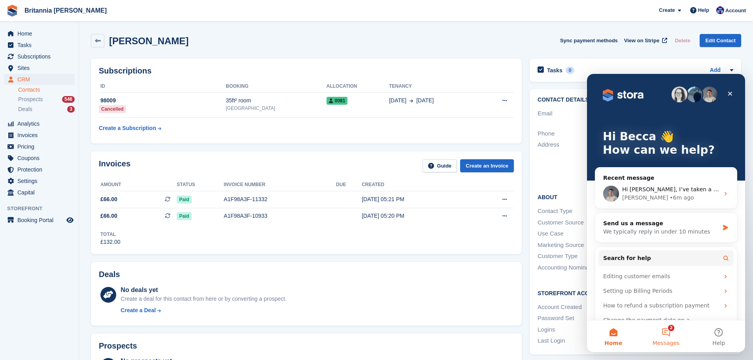
click at [672, 335] on button "2 Messages" at bounding box center [665, 336] width 53 height 32
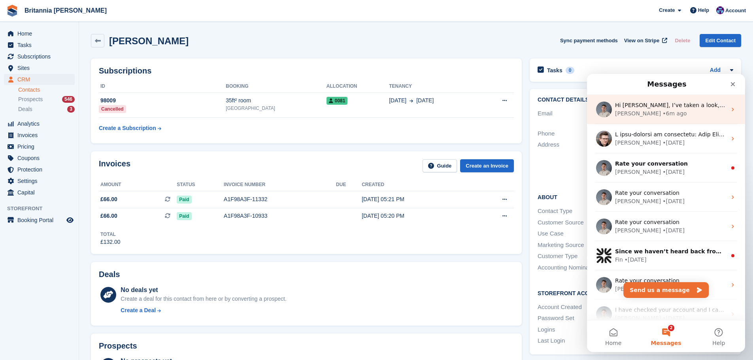
click at [669, 110] on div "[PERSON_NAME] • 6m ago" at bounding box center [670, 113] width 111 height 8
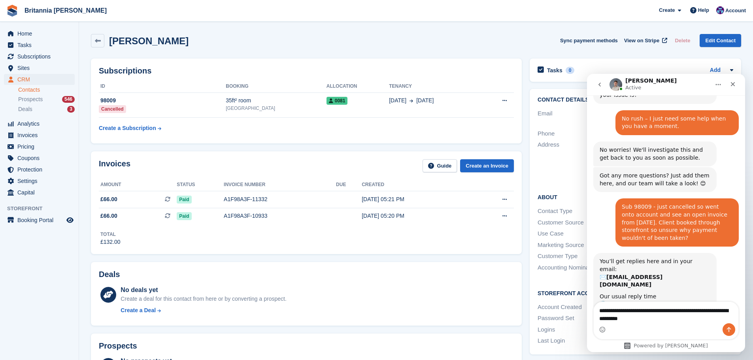
scroll to position [401, 0]
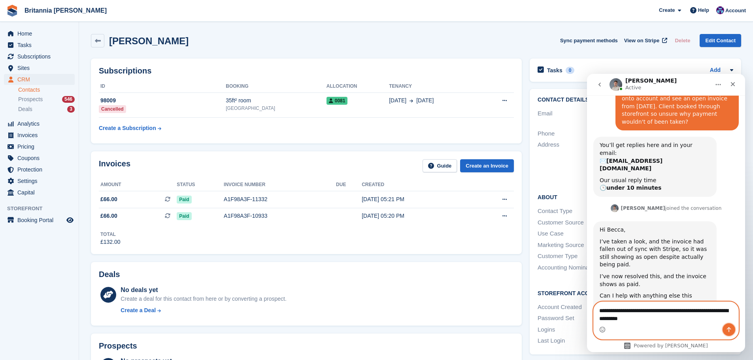
click at [733, 333] on button "Send a message…" at bounding box center [728, 329] width 13 height 13
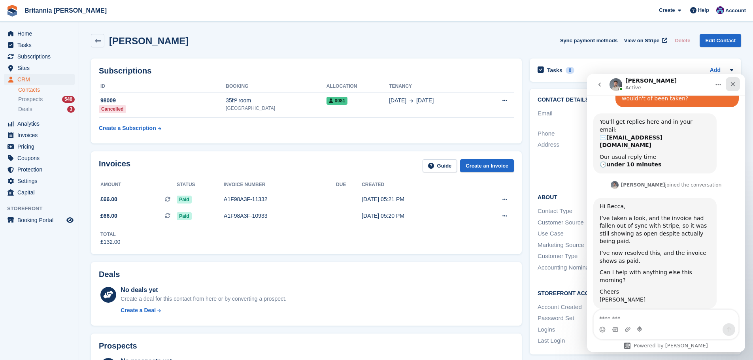
click at [736, 84] on div "Close" at bounding box center [732, 84] width 14 height 14
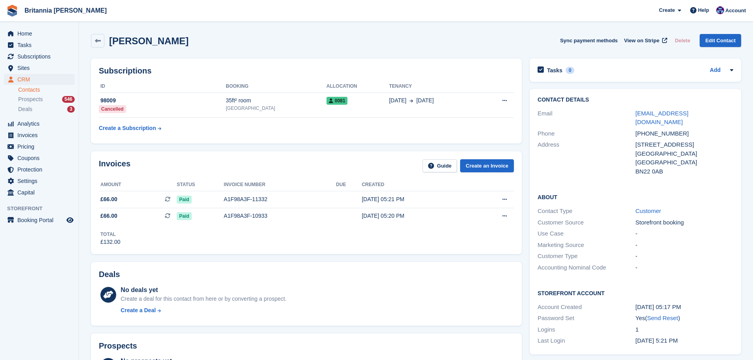
scroll to position [455, 0]
